Goal: Task Accomplishment & Management: Complete application form

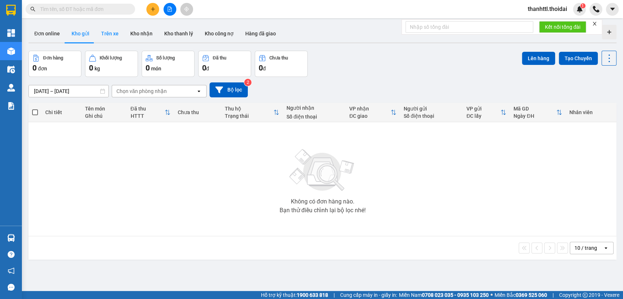
click at [114, 36] on button "Trên xe" at bounding box center [109, 34] width 29 height 18
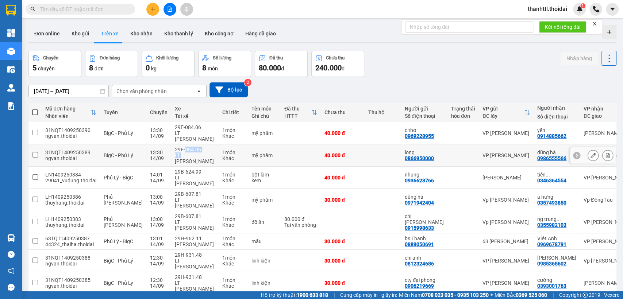
drag, startPoint x: 170, startPoint y: 147, endPoint x: 173, endPoint y: 140, distance: 6.9
click at [175, 147] on div "29E-084.06 LT [GEOGRAPHIC_DATA]" at bounding box center [195, 156] width 40 height 18
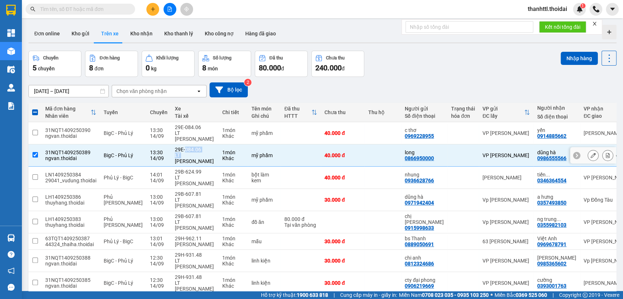
click at [35, 152] on input "checkbox" at bounding box center [34, 154] width 5 height 5
checkbox input "false"
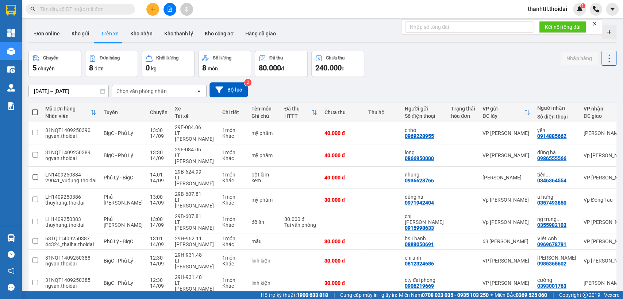
click at [546, 65] on div "Chuyến 5 chuyến Đơn hàng 8 đơn Khối lượng 0 kg Số lượng 8 món Đã thu 80.000 đ C…" at bounding box center [322, 64] width 588 height 26
click at [79, 33] on button "Kho gửi" at bounding box center [81, 34] width 30 height 18
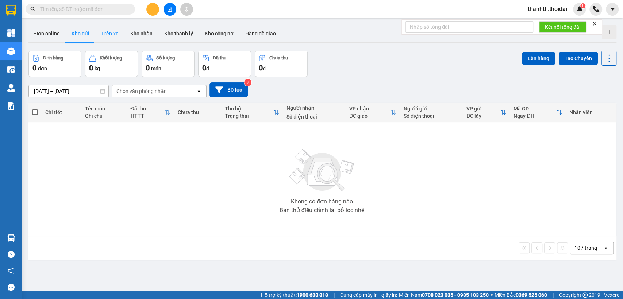
click at [105, 35] on button "Trên xe" at bounding box center [109, 34] width 29 height 18
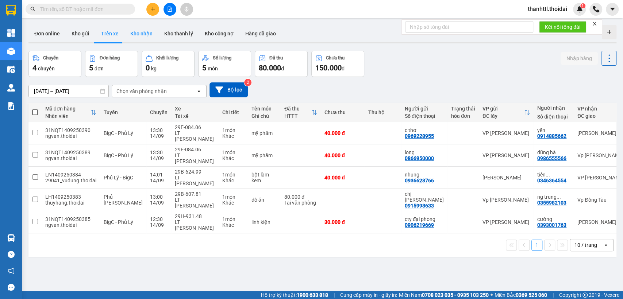
click at [131, 34] on button "Kho nhận" at bounding box center [141, 34] width 34 height 18
type input "[DATE] – [DATE]"
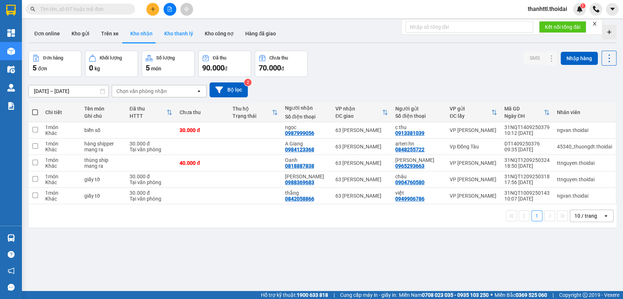
click at [174, 32] on button "Kho thanh lý" at bounding box center [178, 34] width 40 height 18
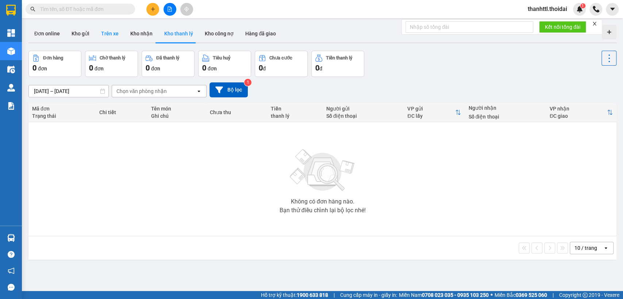
click at [110, 36] on button "Trên xe" at bounding box center [109, 34] width 29 height 18
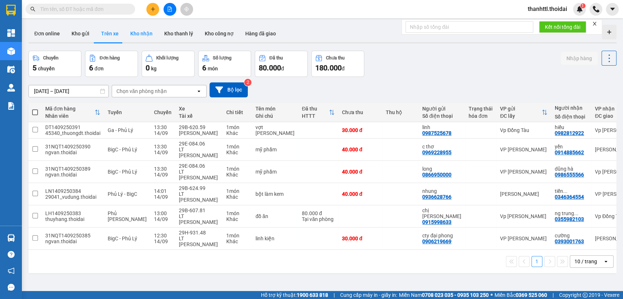
click at [140, 34] on button "Kho nhận" at bounding box center [141, 34] width 34 height 18
type input "[DATE] – [DATE]"
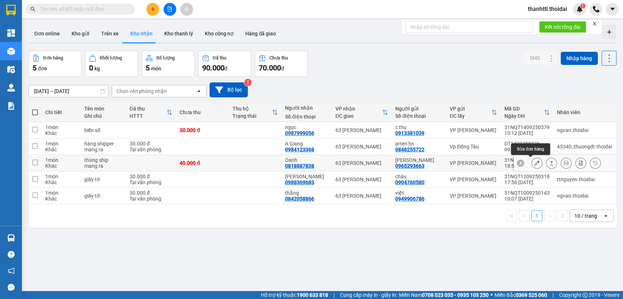
click at [534, 165] on icon at bounding box center [536, 162] width 5 height 5
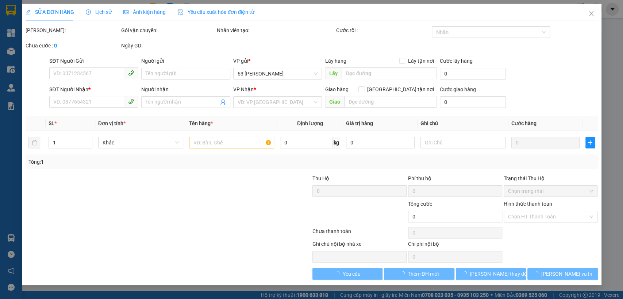
type input "0965293663"
type input "[PERSON_NAME]"
type input "0818887838"
type input "Oanh"
type input "40.000"
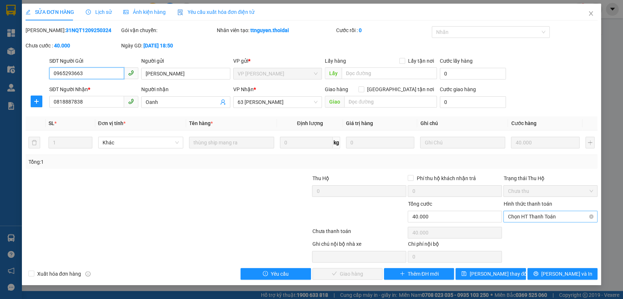
click at [527, 218] on span "Chọn HT Thanh Toán" at bounding box center [549, 216] width 85 height 11
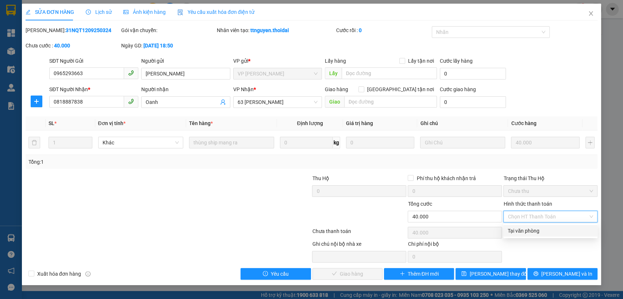
drag, startPoint x: 526, startPoint y: 230, endPoint x: 508, endPoint y: 235, distance: 18.9
click at [526, 230] on div "Tại văn phòng" at bounding box center [549, 231] width 85 height 8
type input "0"
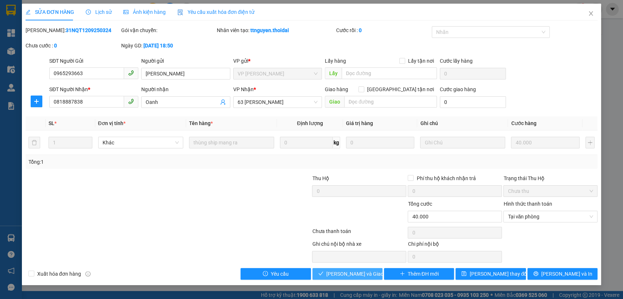
click at [365, 273] on span "[PERSON_NAME] và Giao hàng" at bounding box center [361, 274] width 70 height 8
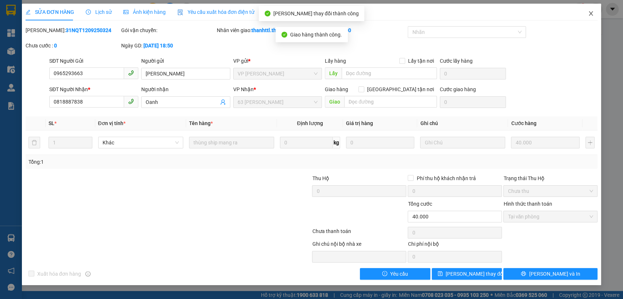
click at [593, 16] on icon "close" at bounding box center [591, 14] width 6 height 6
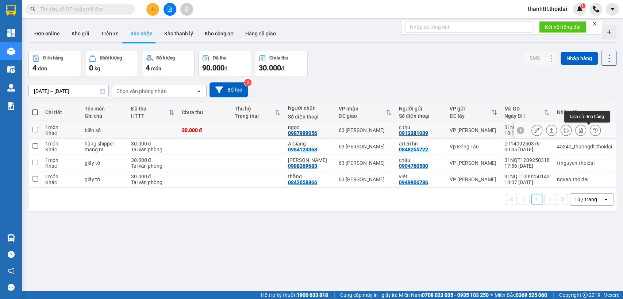
click at [592, 129] on icon at bounding box center [594, 130] width 5 height 5
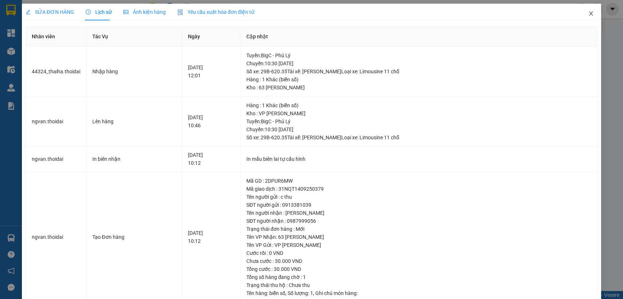
click at [588, 14] on icon "close" at bounding box center [591, 14] width 6 height 6
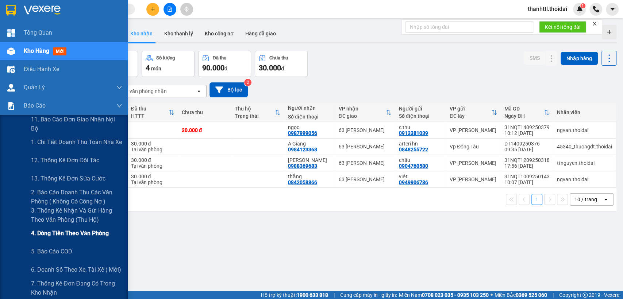
click at [65, 237] on span "4. Dòng tiền theo văn phòng" at bounding box center [70, 233] width 78 height 9
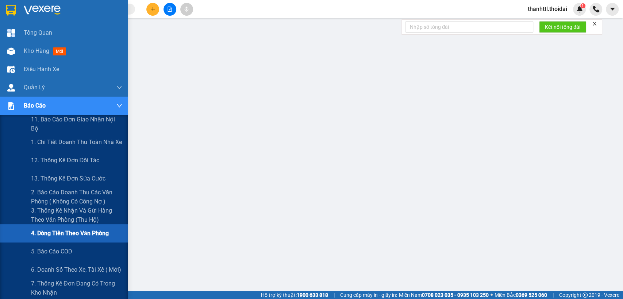
click at [55, 234] on span "4. Dòng tiền theo văn phòng" at bounding box center [70, 233] width 78 height 9
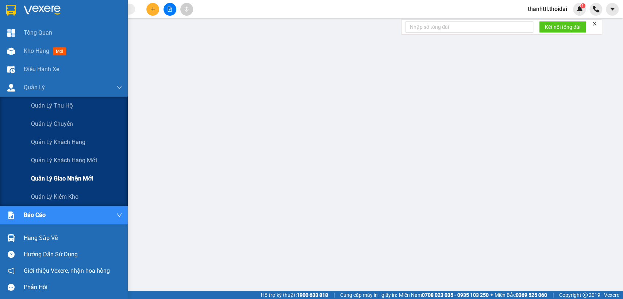
click at [62, 178] on span "Quản lý giao nhận mới" at bounding box center [62, 178] width 62 height 9
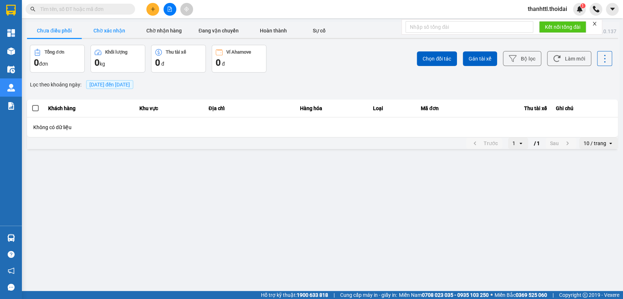
click at [119, 33] on button "Chờ xác nhận" at bounding box center [109, 30] width 55 height 15
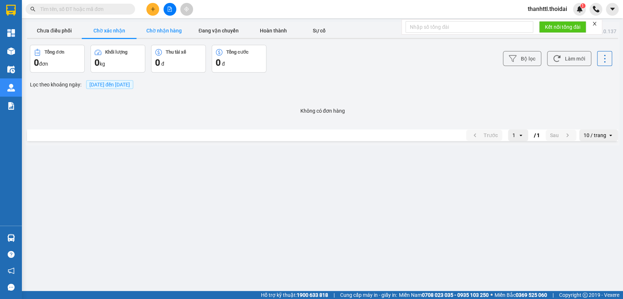
click at [162, 31] on button "Chờ nhận hàng" at bounding box center [163, 30] width 55 height 15
click at [210, 30] on button "Đang vận chuyển" at bounding box center [218, 30] width 55 height 15
click at [263, 27] on button "Hoàn thành" at bounding box center [273, 30] width 55 height 15
